Goal: Information Seeking & Learning: Learn about a topic

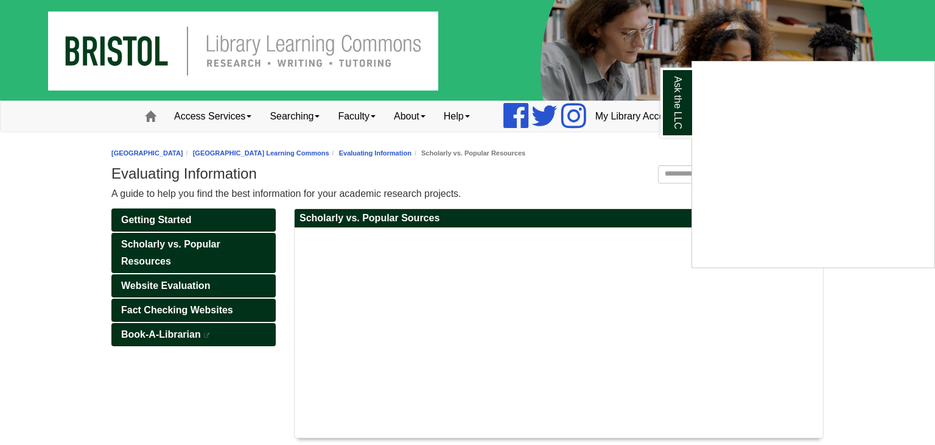
click at [227, 235] on div "Ask the LLC" at bounding box center [467, 222] width 935 height 445
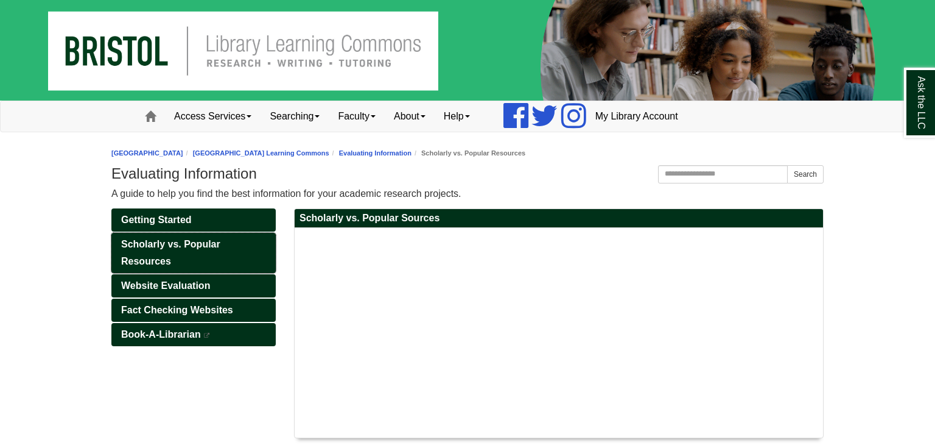
click at [229, 254] on link "Scholarly vs. Popular Resources" at bounding box center [193, 253] width 164 height 40
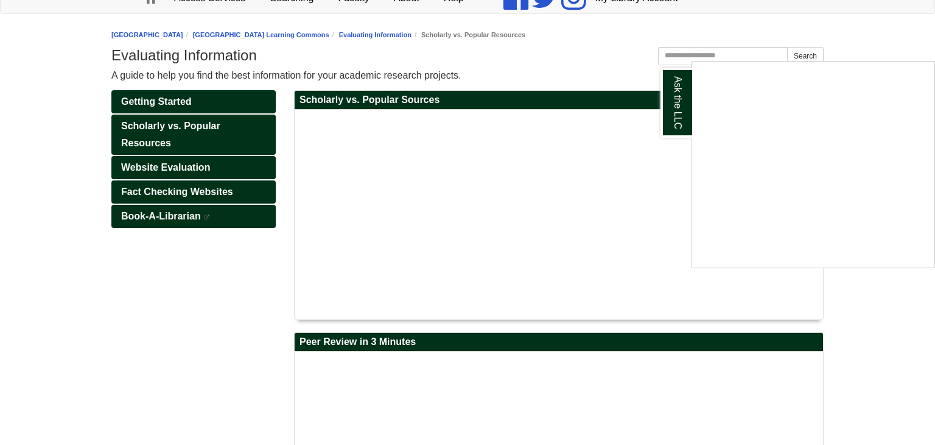
scroll to position [114, 0]
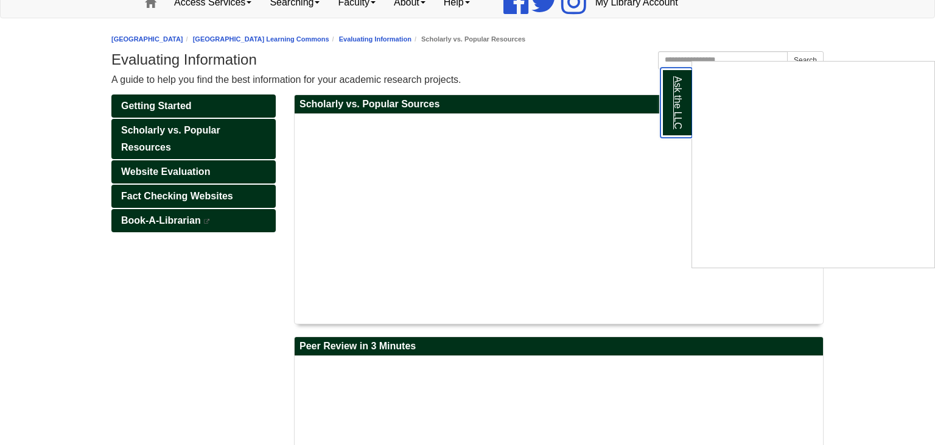
click at [683, 116] on link "Ask the LLC" at bounding box center [677, 103] width 32 height 70
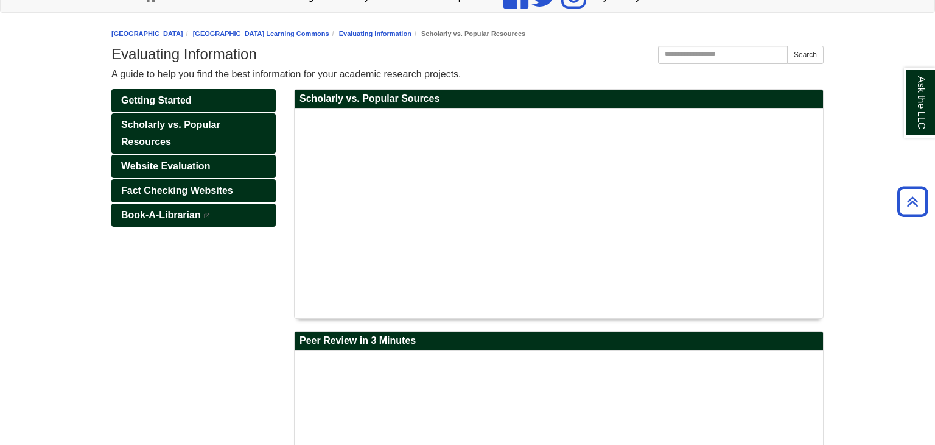
scroll to position [115, 0]
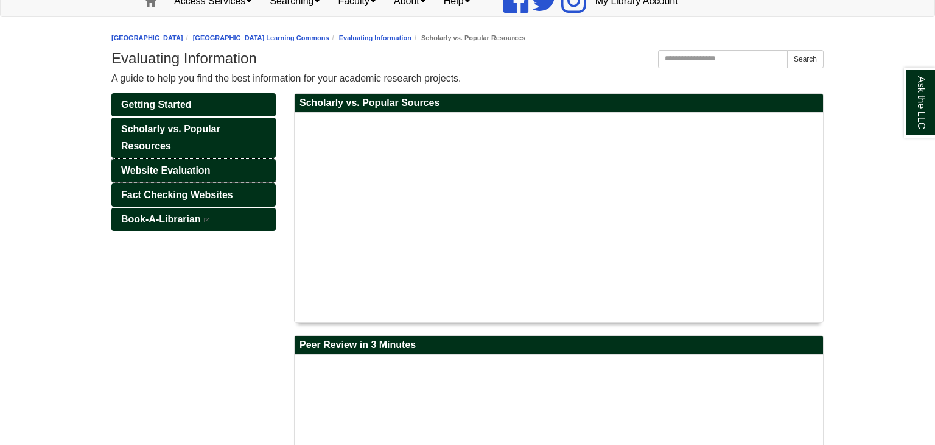
click at [209, 177] on link "Website Evaluation" at bounding box center [193, 170] width 164 height 23
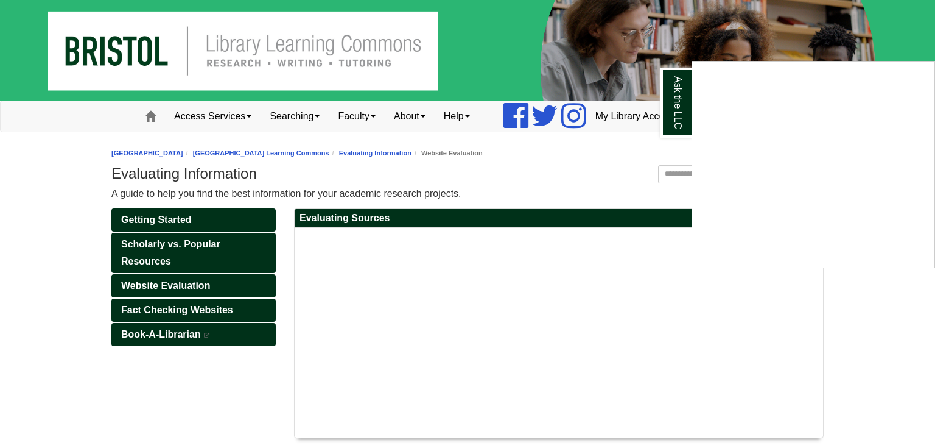
scroll to position [51, 0]
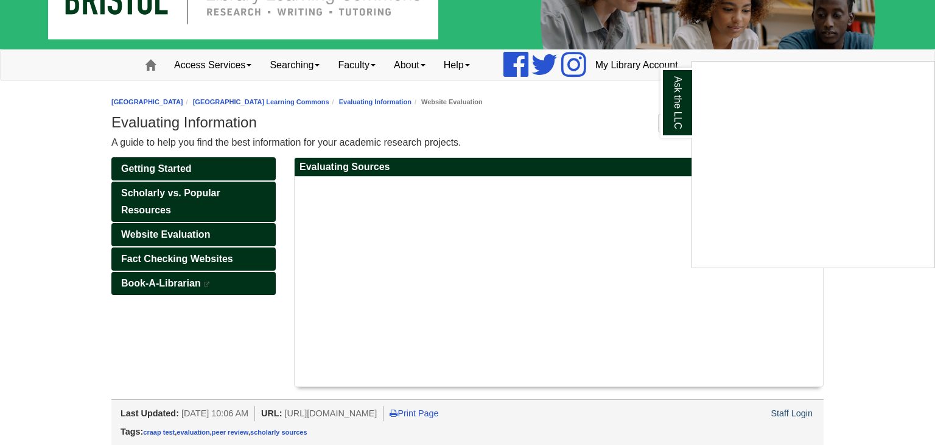
click at [437, 357] on div "Ask the LLC" at bounding box center [467, 222] width 935 height 445
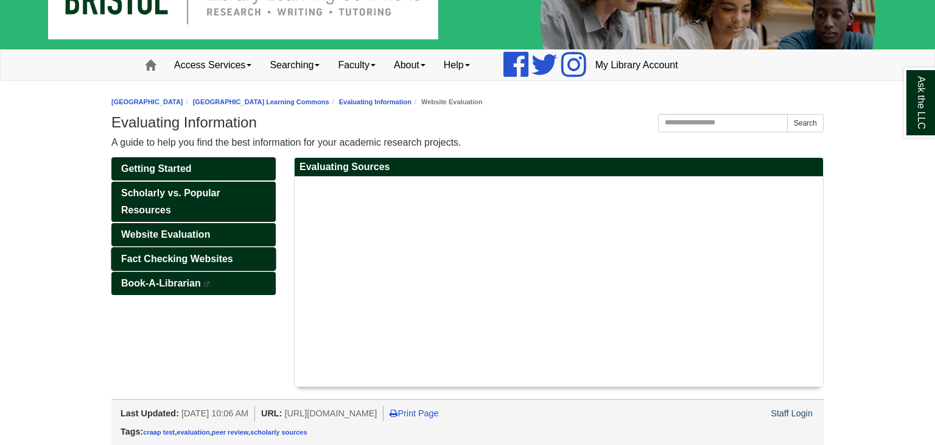
click at [247, 253] on link "Fact Checking Websites" at bounding box center [193, 258] width 164 height 23
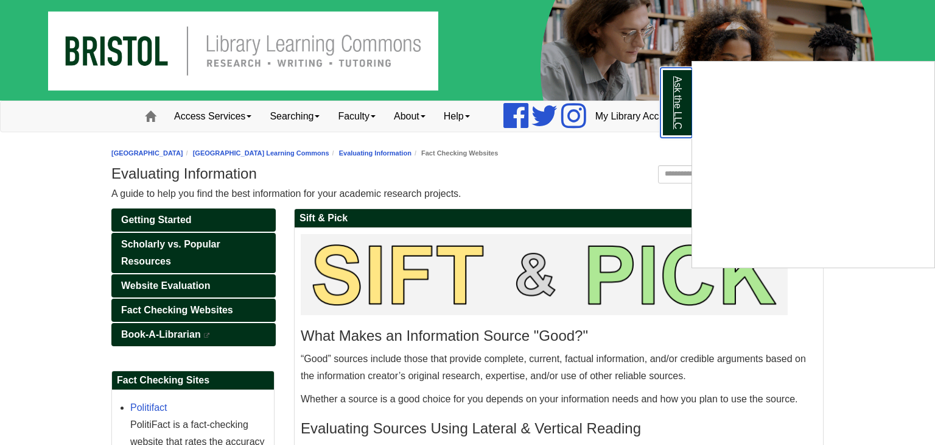
click at [682, 97] on link "Ask the LLC" at bounding box center [677, 103] width 32 height 70
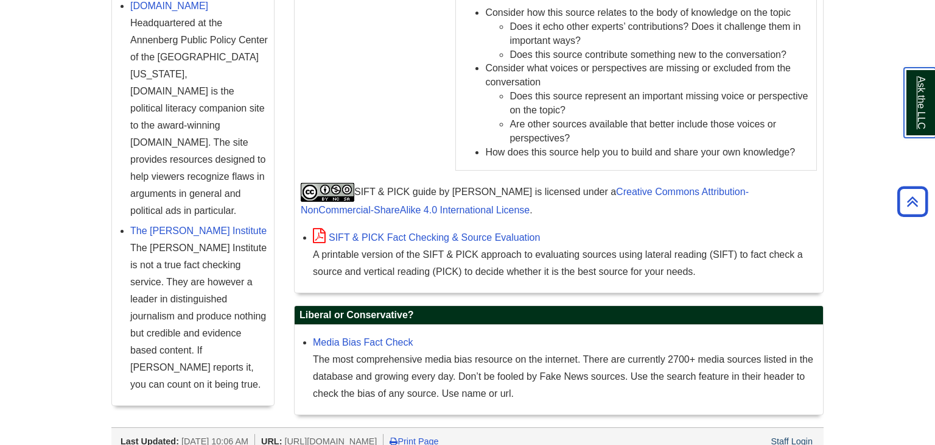
scroll to position [1408, 0]
